Goal: Check status

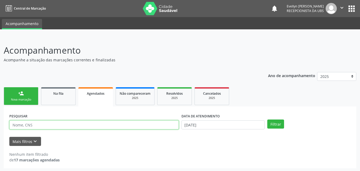
click at [58, 126] on input "text" at bounding box center [93, 124] width 169 height 9
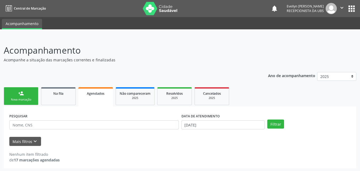
click at [108, 72] on div "Ano de acompanhamento 2025 person_add Nova marcação Na fila Agendados Não compa…" at bounding box center [180, 118] width 353 height 100
click at [61, 93] on span "Na fila" at bounding box center [58, 93] width 10 height 5
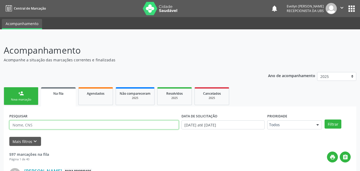
click at [56, 128] on input "text" at bounding box center [93, 124] width 169 height 9
type input "afranio"
click at [325, 119] on button "Filtrar" at bounding box center [333, 123] width 17 height 9
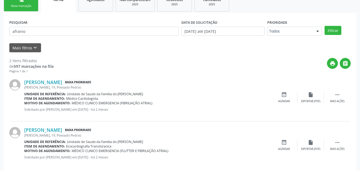
scroll to position [101, 0]
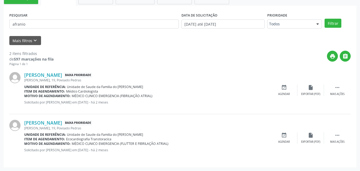
click at [172, 137] on div "Item de agendamento: Ecocardiografia Transtoracica" at bounding box center [147, 139] width 246 height 5
click at [229, 64] on div "print " at bounding box center [202, 59] width 297 height 16
click at [337, 91] on div " Mais ações" at bounding box center [337, 89] width 27 height 11
click at [308, 92] on div "edit Editar" at bounding box center [310, 89] width 27 height 11
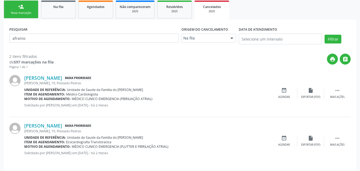
scroll to position [90, 0]
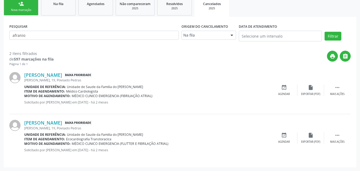
click at [337, 84] on div "[PERSON_NAME] Baixa Prioridade [PERSON_NAME], 19, Povoado Pedras Unidade de ref…" at bounding box center [179, 90] width 341 height 48
click at [338, 89] on icon "" at bounding box center [337, 87] width 6 height 6
click at [172, 111] on div "[PERSON_NAME] Baixa Prioridade [PERSON_NAME], 19, Povoado Pedras Unidade de ref…" at bounding box center [179, 90] width 341 height 48
click at [200, 104] on div "[PERSON_NAME] Baixa Prioridade [PERSON_NAME], 19, Povoado Pedras Unidade de ref…" at bounding box center [179, 90] width 341 height 48
